Goal: Task Accomplishment & Management: Manage account settings

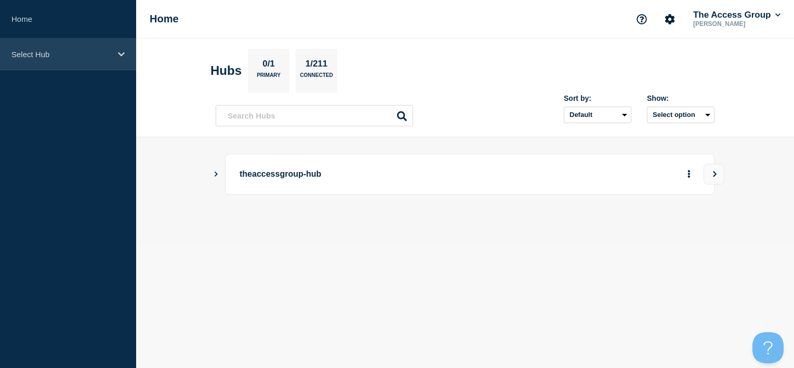
click at [66, 59] on div "Select Hub" at bounding box center [68, 54] width 136 height 32
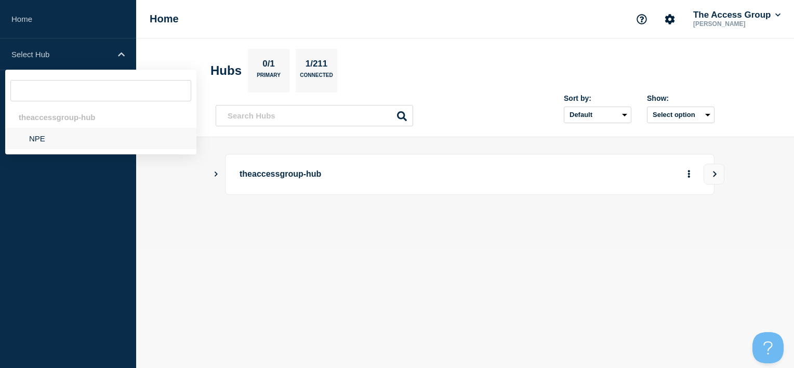
click at [56, 141] on li "NPE" at bounding box center [100, 138] width 191 height 21
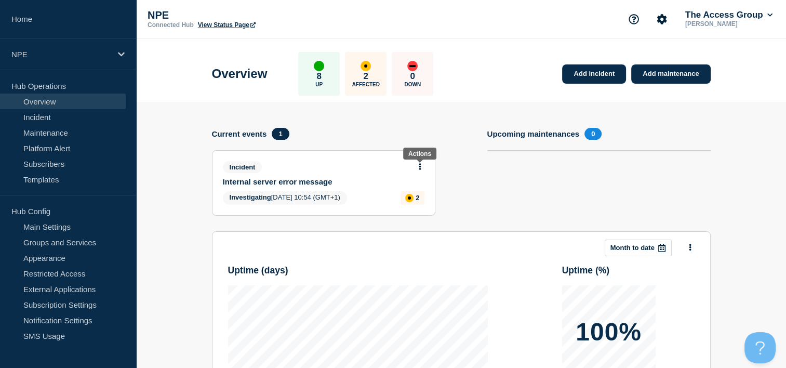
click at [420, 168] on icon at bounding box center [420, 166] width 2 height 7
click at [424, 208] on link "Update incident" at bounding box center [419, 205] width 50 height 8
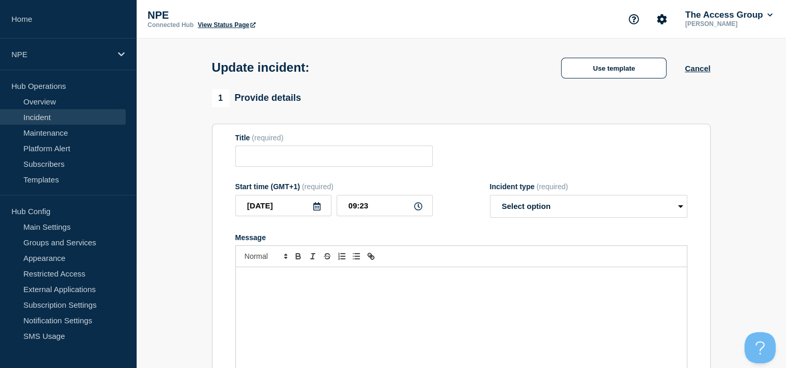
type input "Internal server error message"
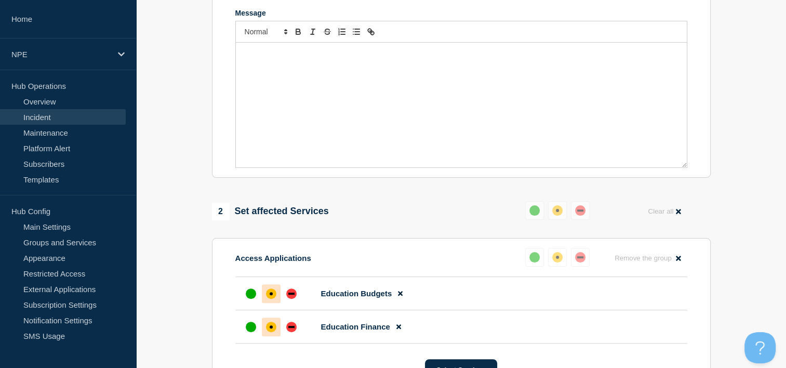
scroll to position [181, 0]
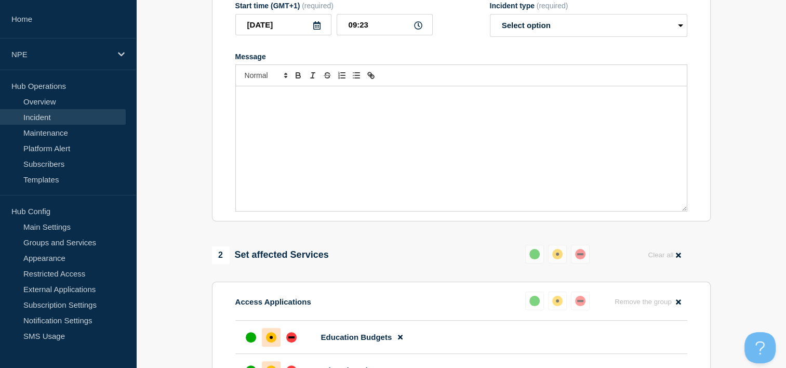
click at [374, 121] on div "Message" at bounding box center [461, 148] width 451 height 125
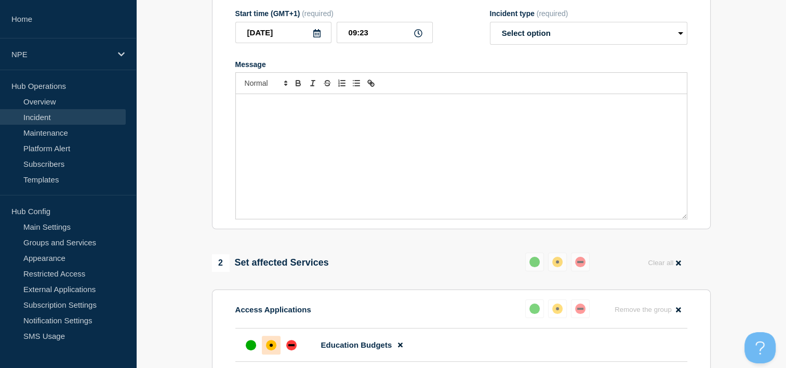
scroll to position [129, 0]
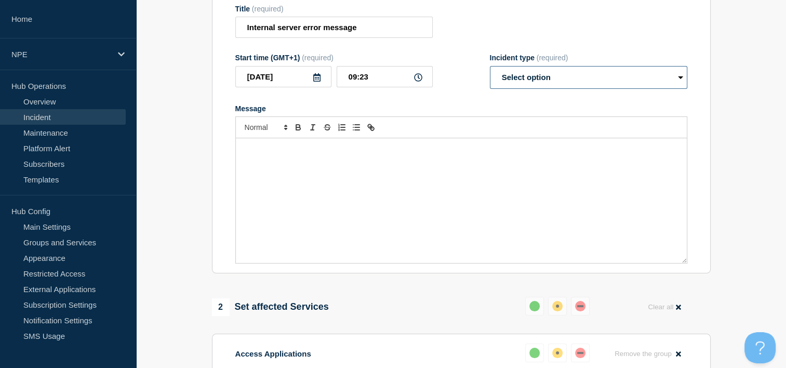
click at [610, 80] on select "Select option Investigating Identified Monitoring Resolved" at bounding box center [588, 77] width 197 height 23
select select "monitoring"
click at [490, 69] on select "Select option Investigating Identified Monitoring Resolved" at bounding box center [588, 77] width 197 height 23
click at [411, 154] on p "Message" at bounding box center [461, 148] width 435 height 9
drag, startPoint x: 340, startPoint y: 150, endPoint x: 238, endPoint y: 150, distance: 101.8
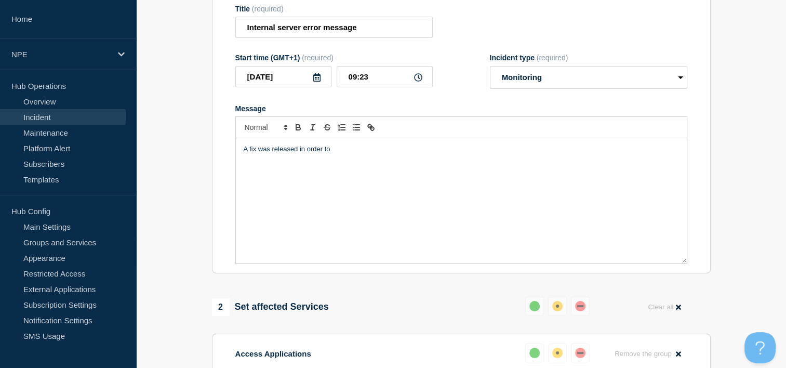
click at [238, 150] on div "A fix was released in order to" at bounding box center [461, 200] width 451 height 125
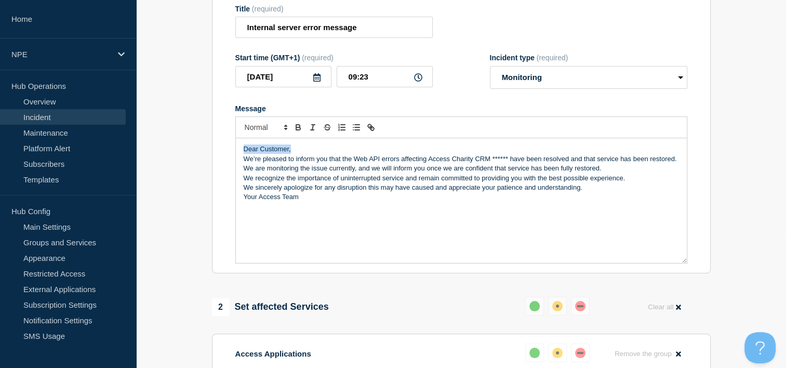
drag, startPoint x: 293, startPoint y: 152, endPoint x: 239, endPoint y: 149, distance: 54.6
click at [239, 149] on div "Dear Customer, We’re pleased to inform you that the Web API errors affecting Ac…" at bounding box center [461, 200] width 451 height 125
click at [328, 218] on div "Dear Customer, We’re pleased to inform you that the Web API errors affecting Ac…" at bounding box center [461, 200] width 451 height 125
drag, startPoint x: 355, startPoint y: 162, endPoint x: 524, endPoint y: 161, distance: 168.8
click at [524, 161] on p "We’re pleased to inform you that the Web API errors affecting Access Charity CR…" at bounding box center [461, 163] width 435 height 19
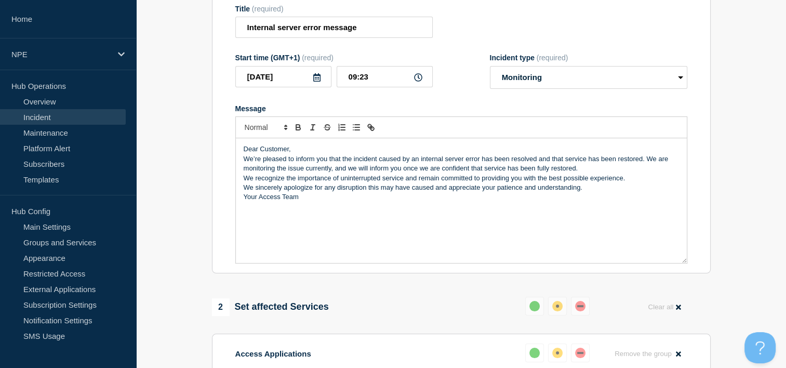
click at [644, 163] on p "We’re pleased to inform you that the incident caused by an internal server erro…" at bounding box center [461, 163] width 435 height 19
click at [342, 162] on p "We’re pleased to inform you that the incident caused by an internal server erro…" at bounding box center [461, 163] width 435 height 19
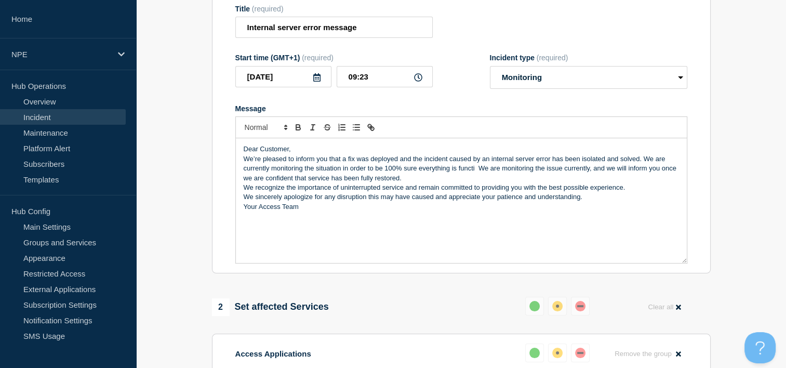
click at [367, 166] on p "We’re pleased to inform you that a fix was deployed and the incident caused by …" at bounding box center [461, 168] width 435 height 29
click at [355, 164] on p "We’re pleased to inform you that a fix deployed and the incident caused by an i…" at bounding box center [461, 168] width 435 height 29
click at [671, 162] on p "We’re pleased to inform you that a fix has been deployed and the incident cause…" at bounding box center [461, 168] width 435 height 29
click at [490, 172] on p "We’re pleased to inform you that a fix has been deployed and the incident cause…" at bounding box center [461, 168] width 435 height 29
click at [490, 171] on p "We’re pleased to inform you that a fix has been deployed and the incident cause…" at bounding box center [461, 168] width 435 height 29
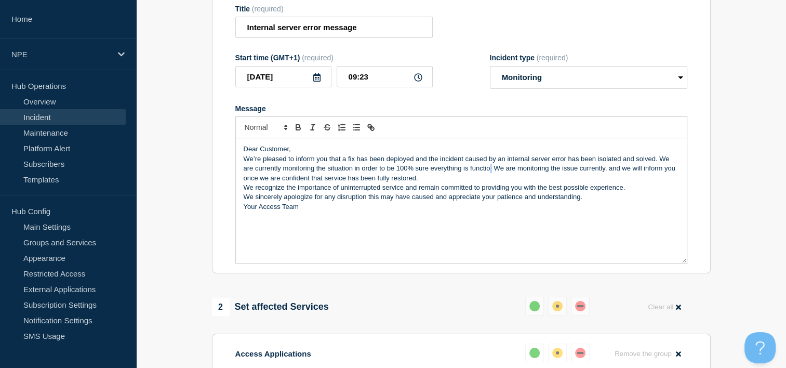
click at [490, 172] on p "We’re pleased to inform you that a fix has been deployed and the incident cause…" at bounding box center [461, 168] width 435 height 29
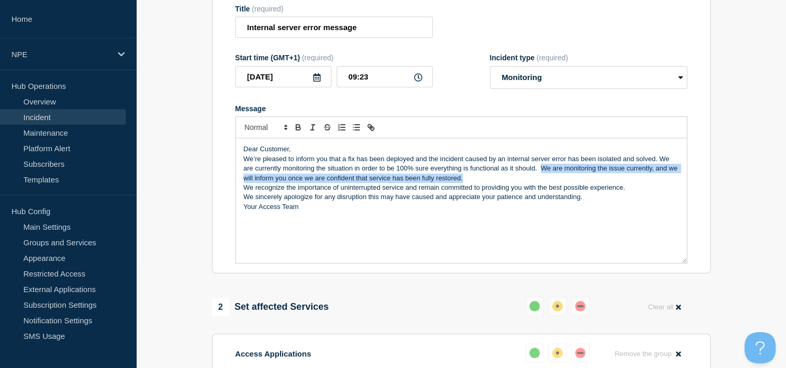
drag, startPoint x: 540, startPoint y: 172, endPoint x: 567, endPoint y: 179, distance: 27.8
click at [567, 179] on p "We’re pleased to inform you that a fix has been deployed and the incident cause…" at bounding box center [461, 168] width 435 height 29
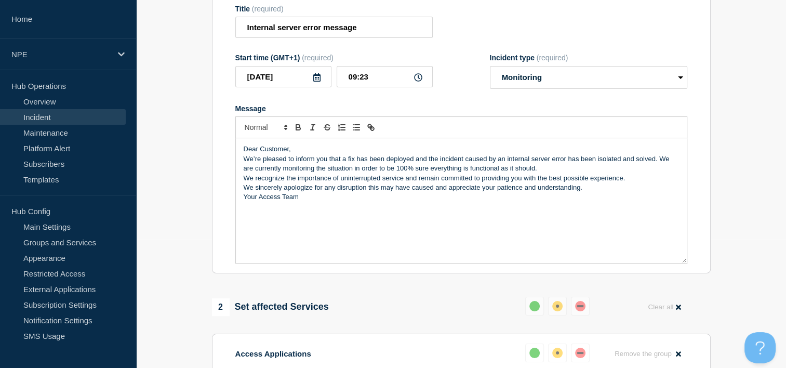
click at [566, 165] on p "We’re pleased to inform you that a fix has been deployed and the incident cause…" at bounding box center [461, 163] width 435 height 19
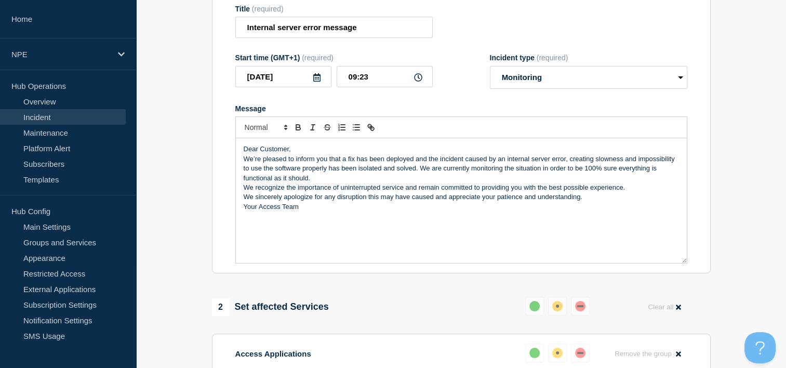
scroll to position [233, 0]
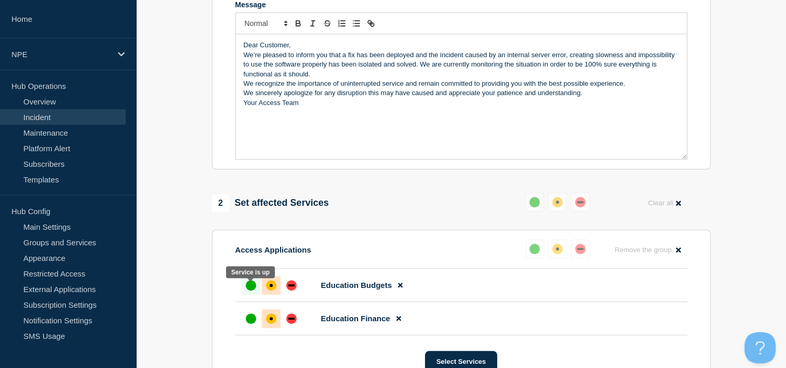
click at [249, 290] on div "up" at bounding box center [251, 285] width 10 height 10
click at [251, 320] on div "up" at bounding box center [251, 318] width 10 height 10
click at [271, 290] on div "affected" at bounding box center [271, 285] width 10 height 10
click at [266, 318] on div at bounding box center [271, 318] width 19 height 19
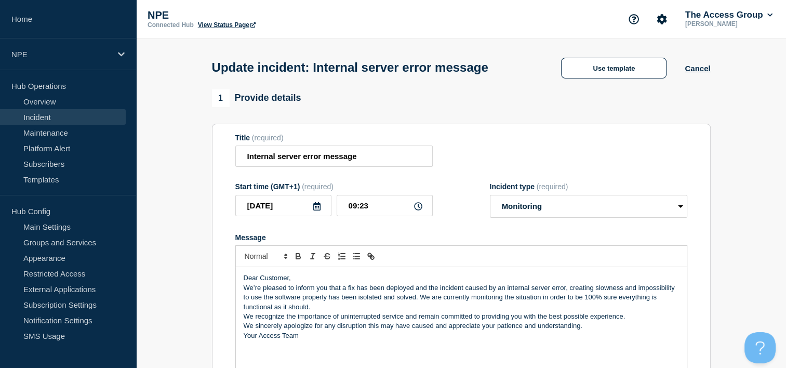
scroll to position [104, 0]
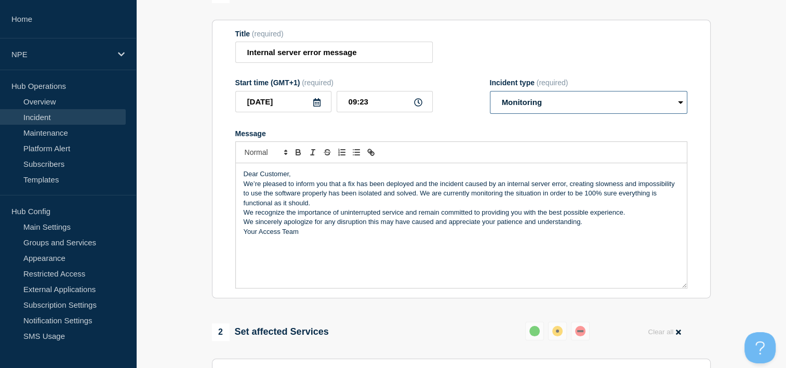
click at [578, 106] on select "Select option Investigating Identified Monitoring Resolved" at bounding box center [588, 102] width 197 height 23
click at [577, 106] on select "Select option Investigating Identified Monitoring Resolved" at bounding box center [588, 102] width 197 height 23
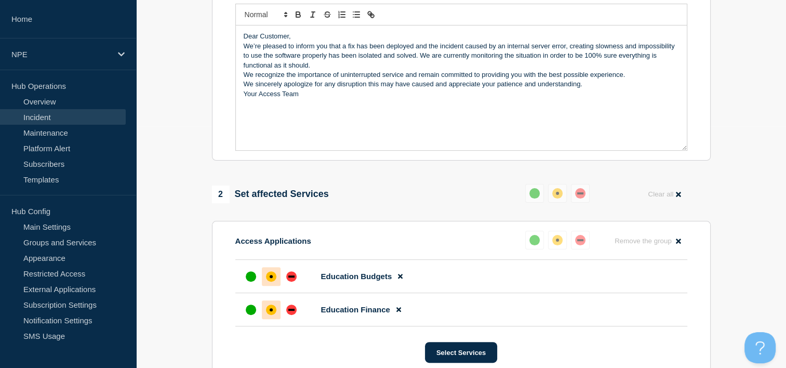
scroll to position [260, 0]
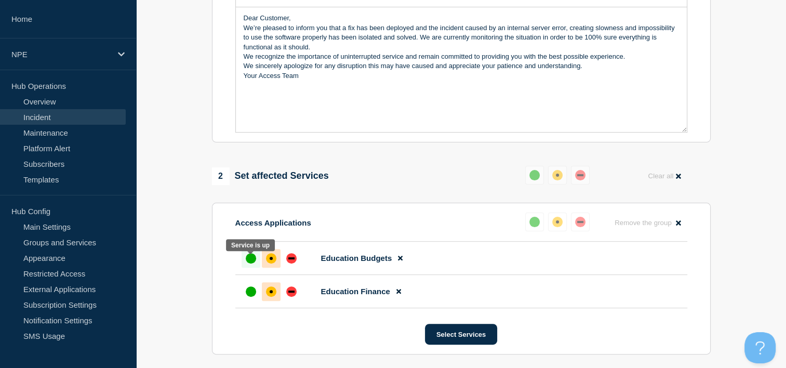
click at [252, 261] on div "up" at bounding box center [251, 258] width 10 height 10
click at [249, 301] on div at bounding box center [250, 291] width 19 height 19
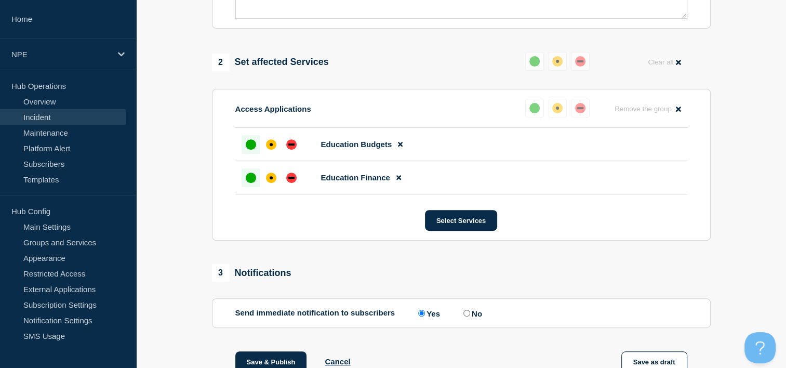
scroll to position [519, 0]
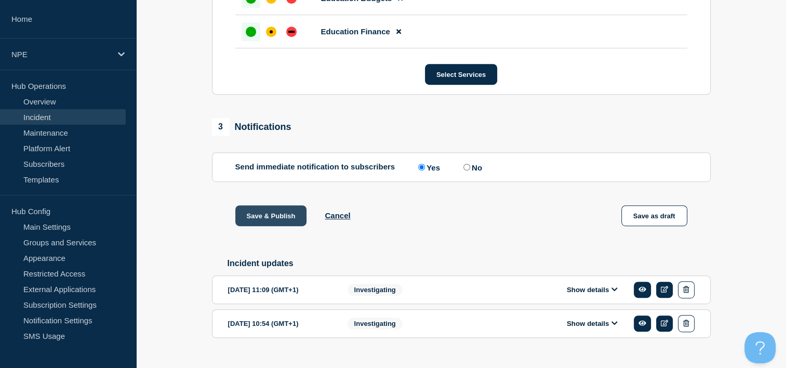
click at [279, 224] on button "Save & Publish" at bounding box center [271, 215] width 72 height 21
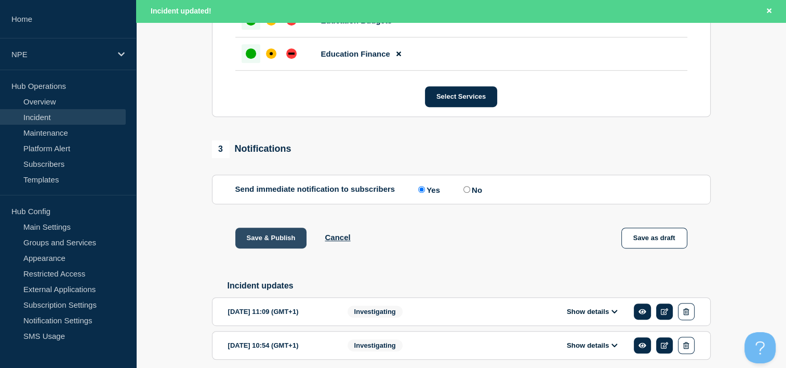
scroll to position [541, 0]
